Goal: Task Accomplishment & Management: Manage account settings

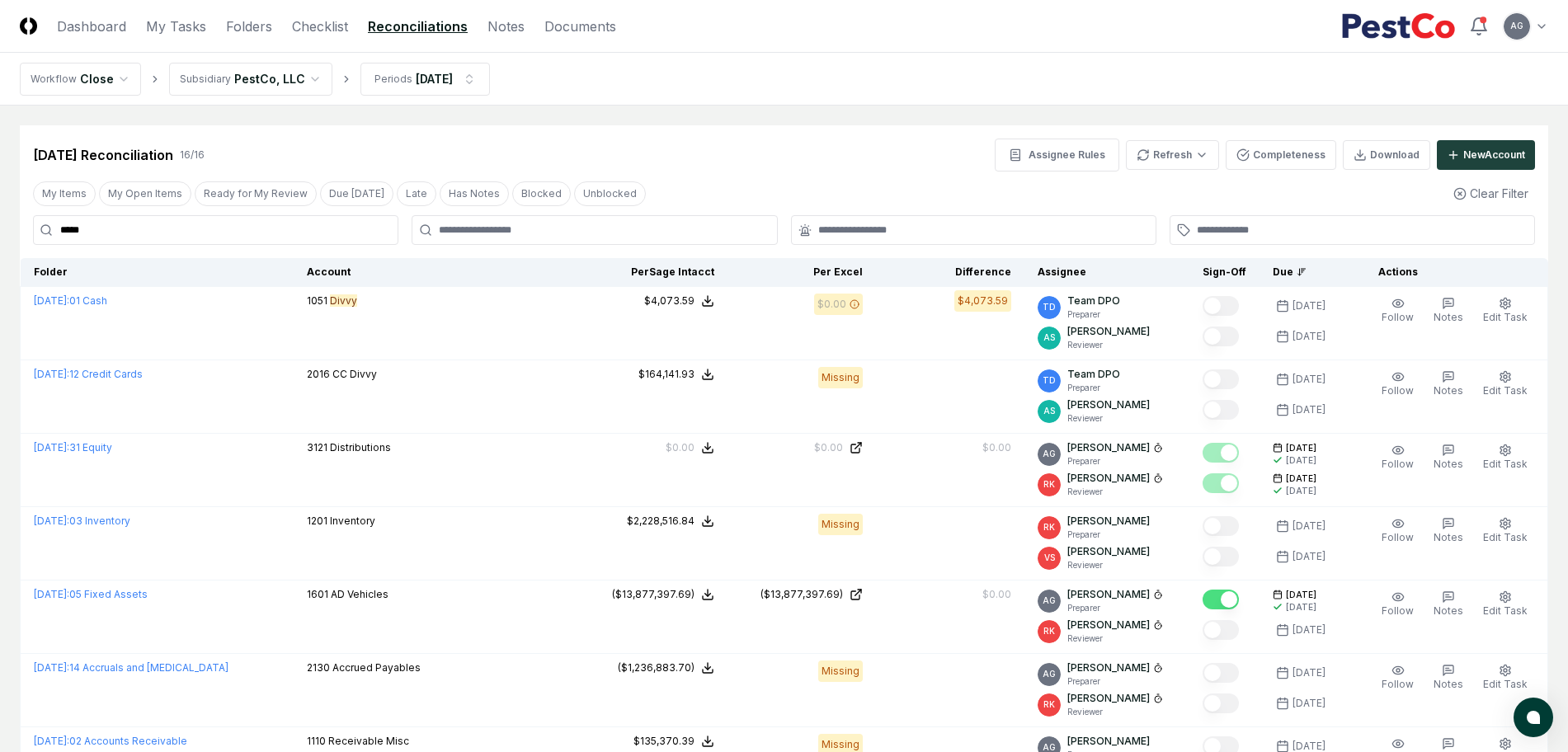
click at [611, 126] on div "[DATE] Reconciliation 16 / 16 Assignee Rules Refresh Completeness Download New …" at bounding box center [784, 148] width 1529 height 47
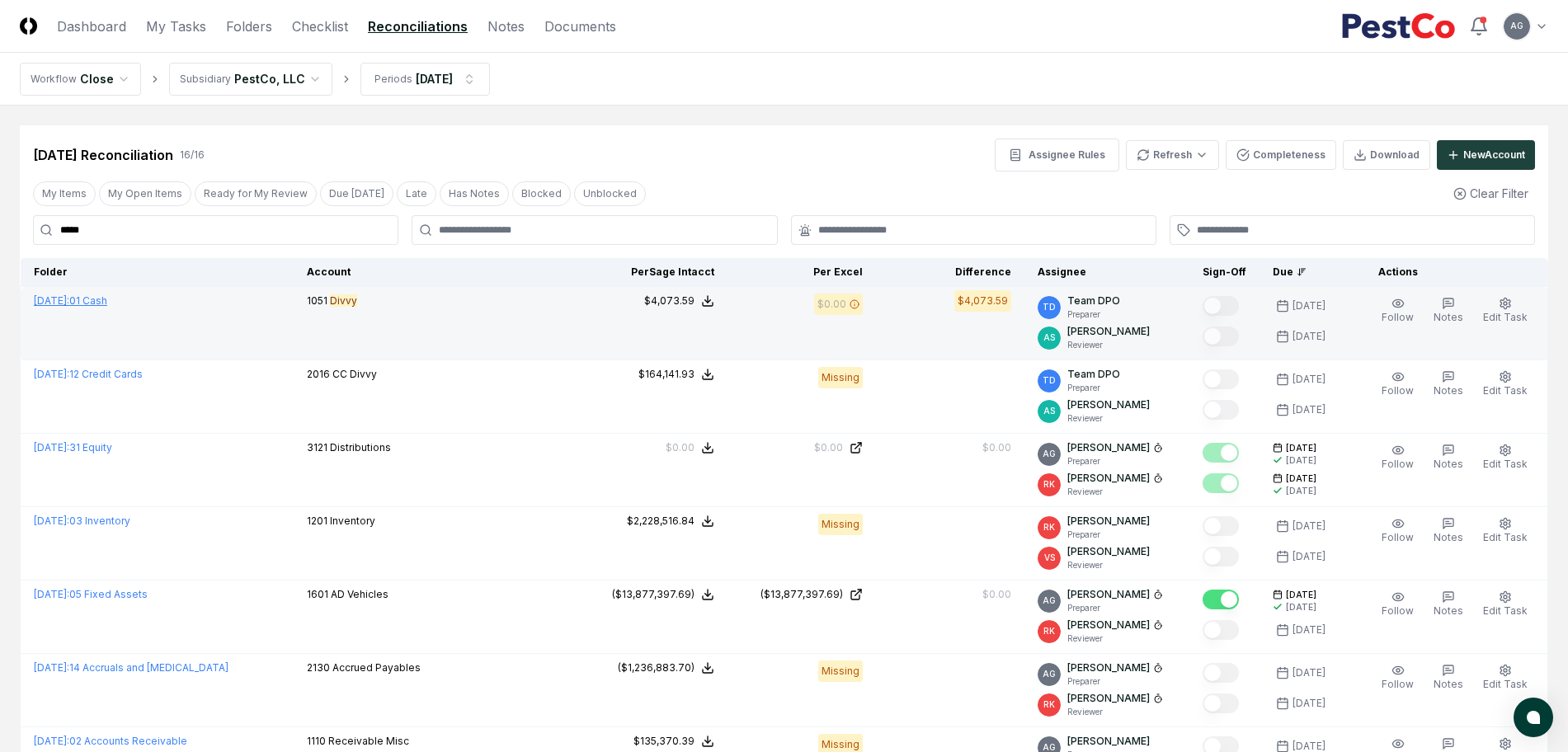
click at [69, 297] on span "[DATE] :" at bounding box center [51, 300] width 35 height 12
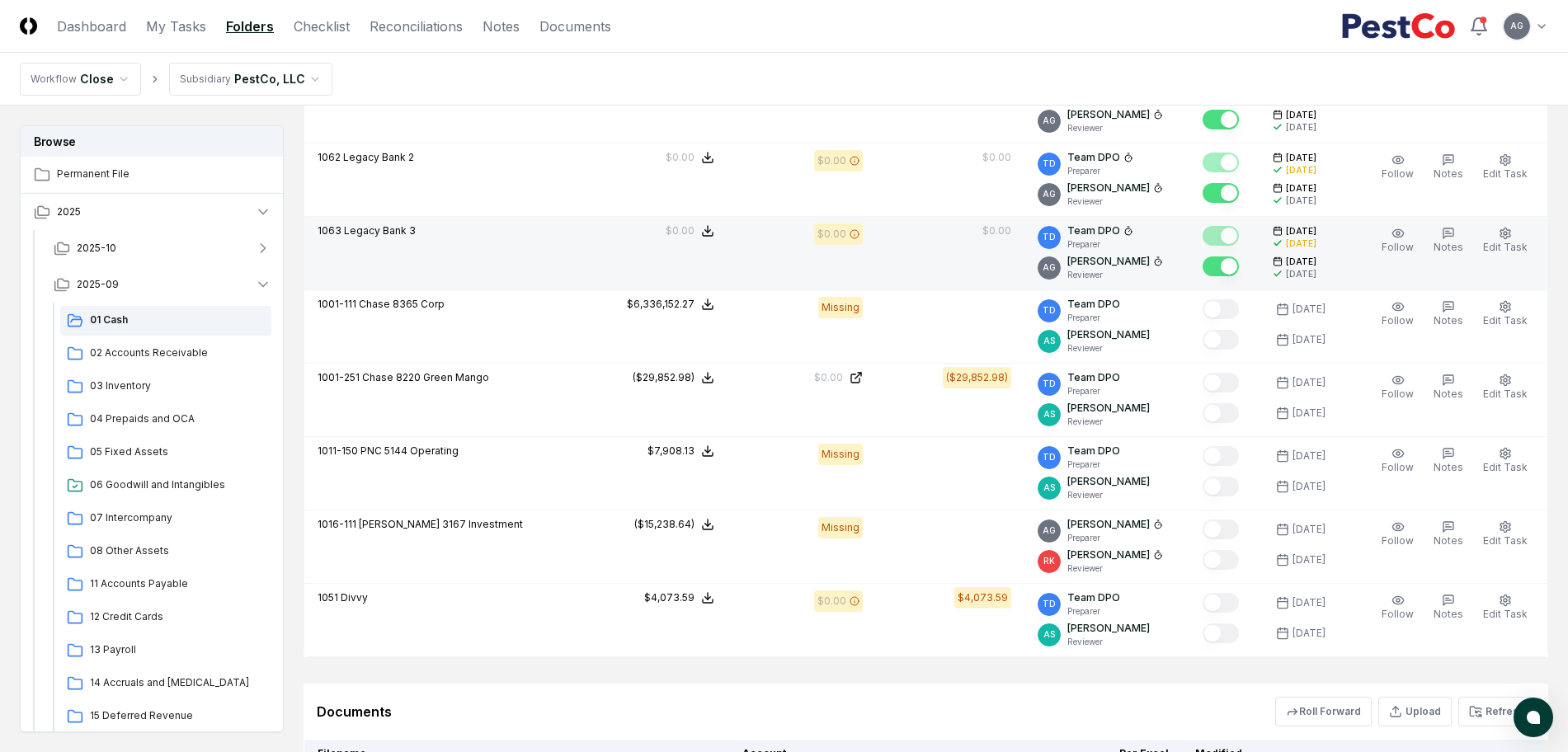
scroll to position [4125, 0]
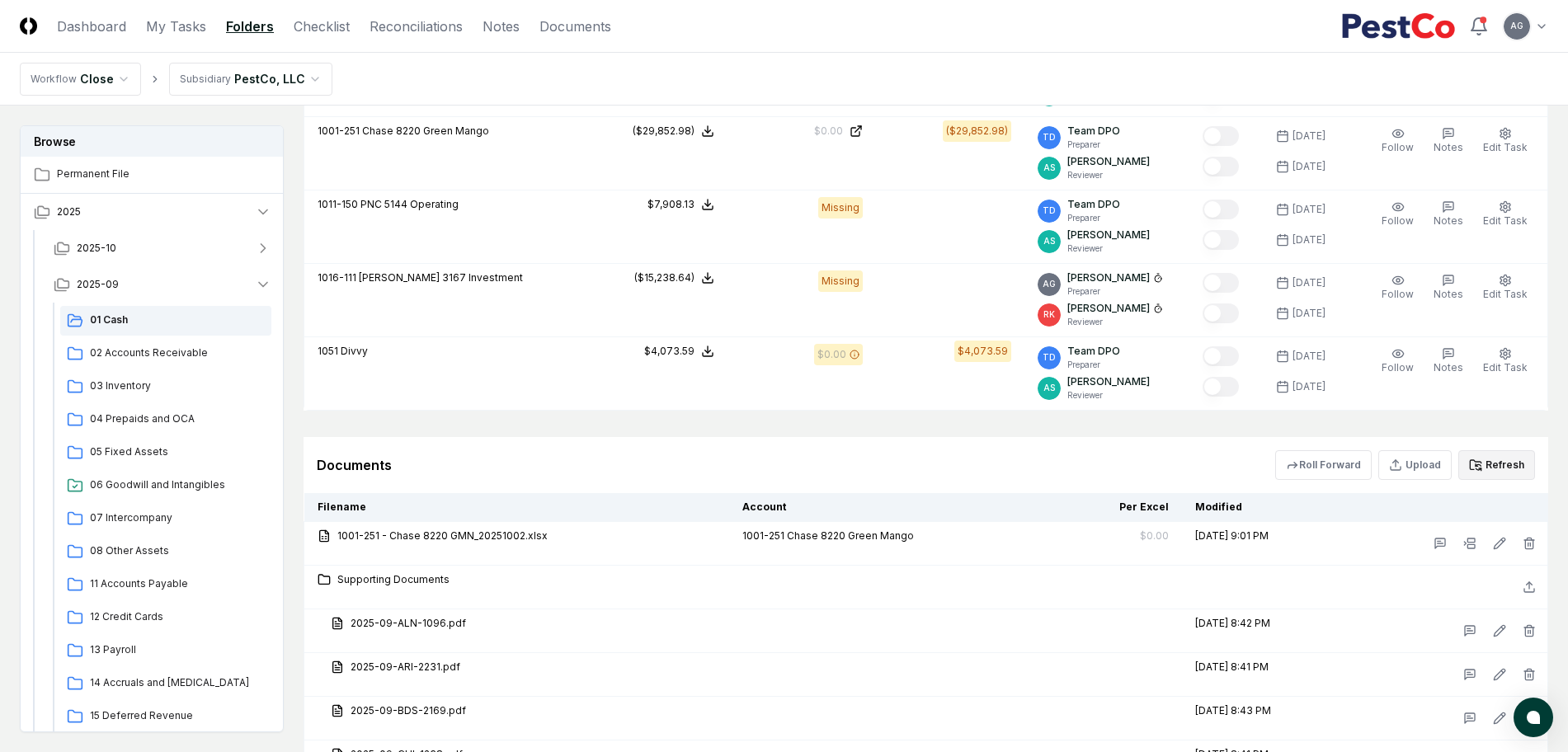
click at [1507, 466] on button "Refresh" at bounding box center [1497, 465] width 77 height 30
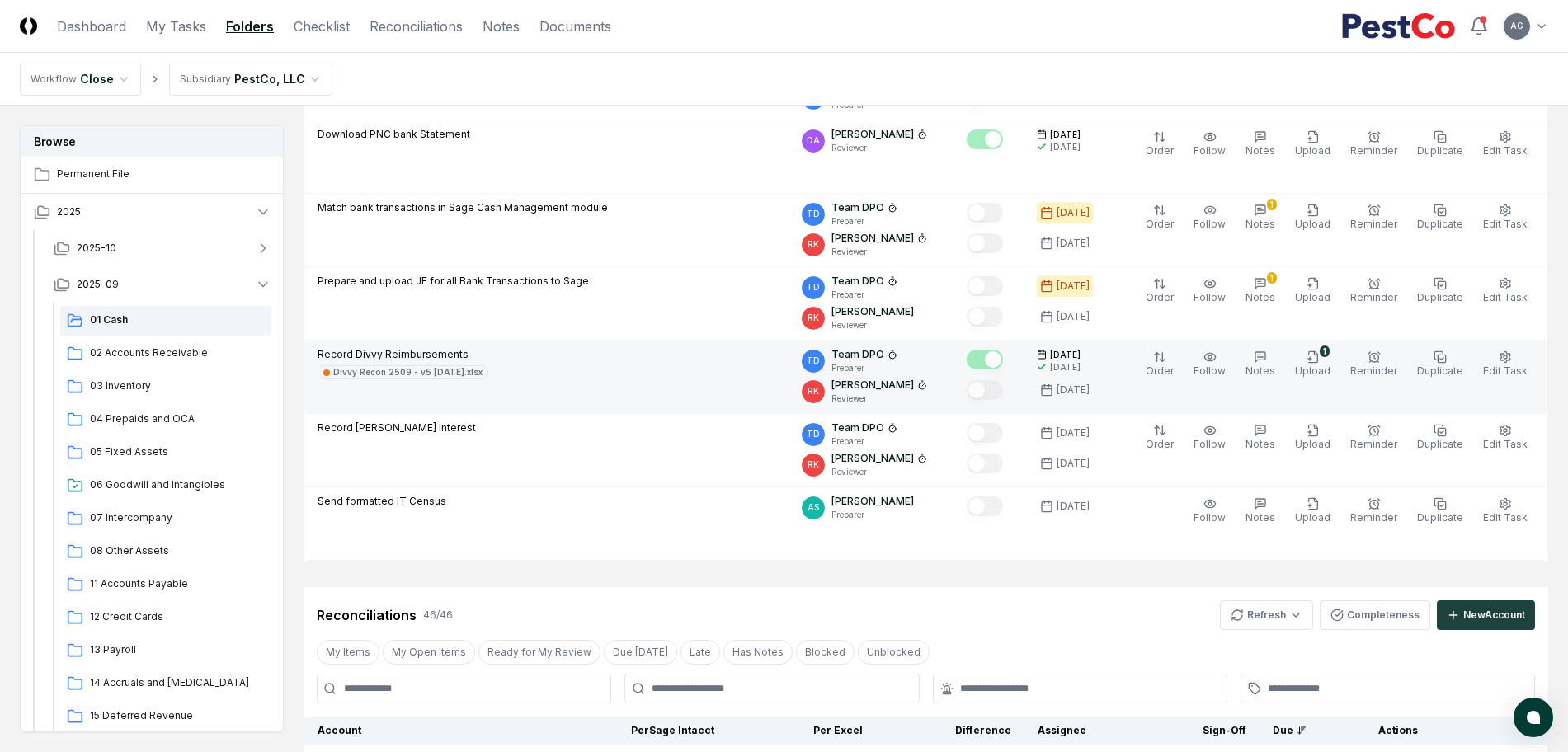
scroll to position [0, 0]
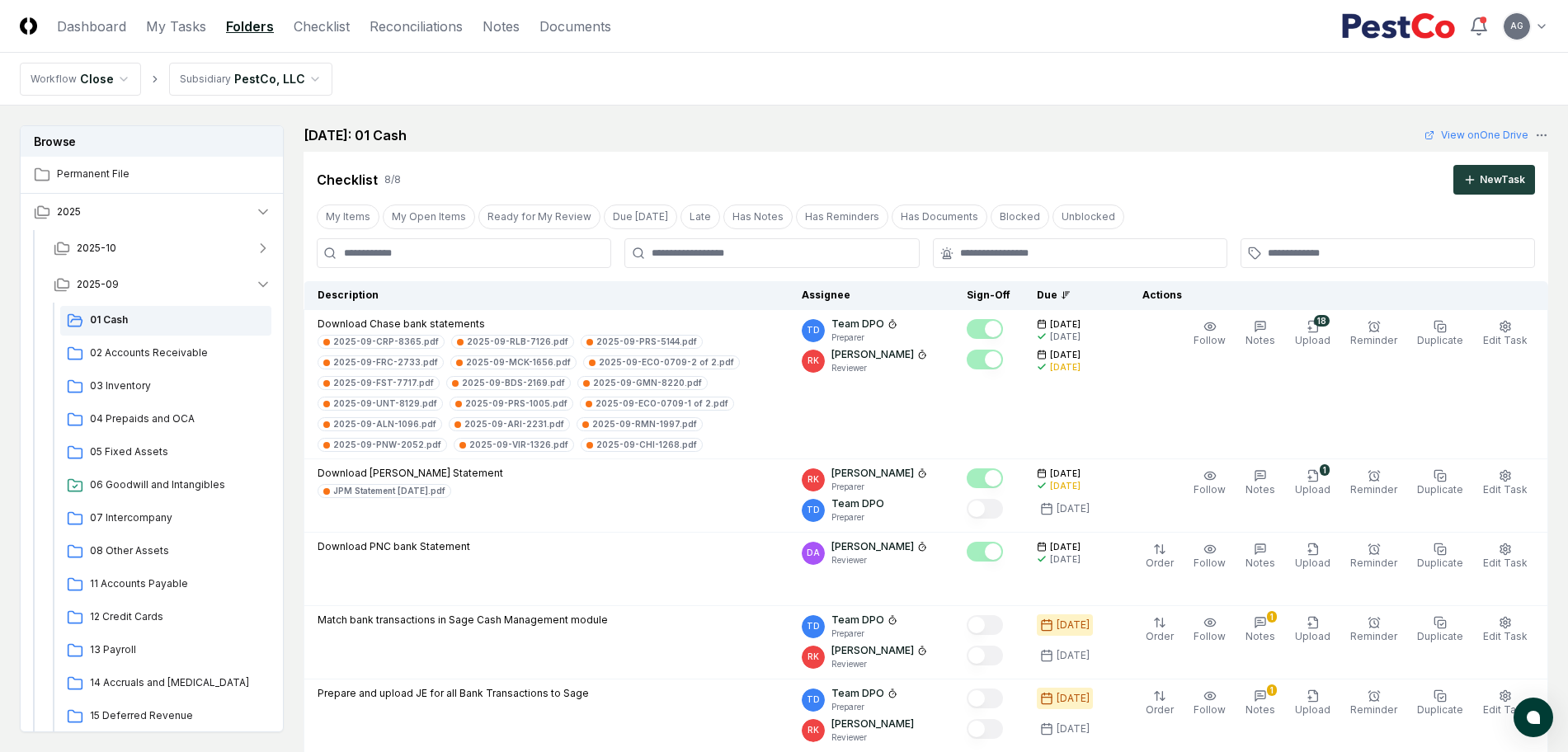
click at [745, 69] on nav "Workflow Close Subsidiary PestCo, LLC" at bounding box center [784, 78] width 1568 height 52
click at [172, 30] on link "My Tasks" at bounding box center [175, 26] width 60 height 20
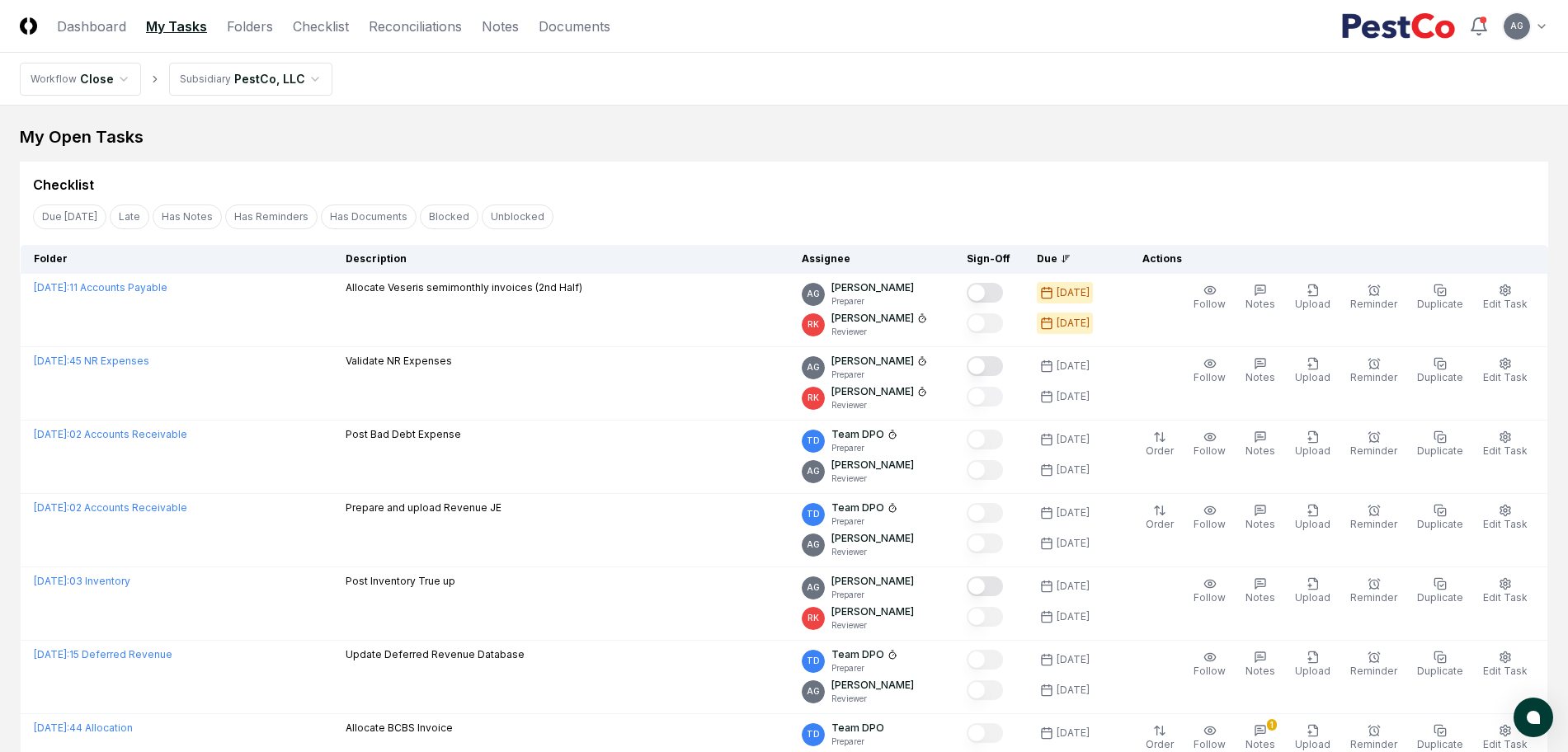
click at [717, 123] on main "My Open Tasks Cancel Reassign Checklist Due [DATE] Late Has Notes Has Reminders…" at bounding box center [784, 744] width 1568 height 1277
